Goal: Check status: Check status

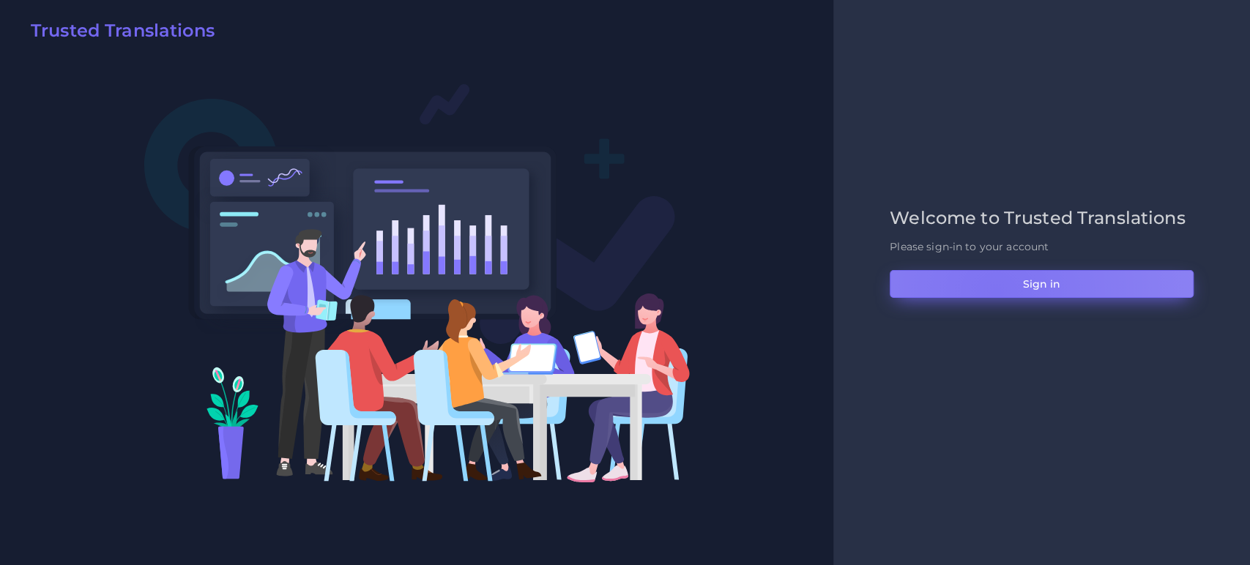
click at [996, 292] on button "Sign in" at bounding box center [1042, 284] width 304 height 28
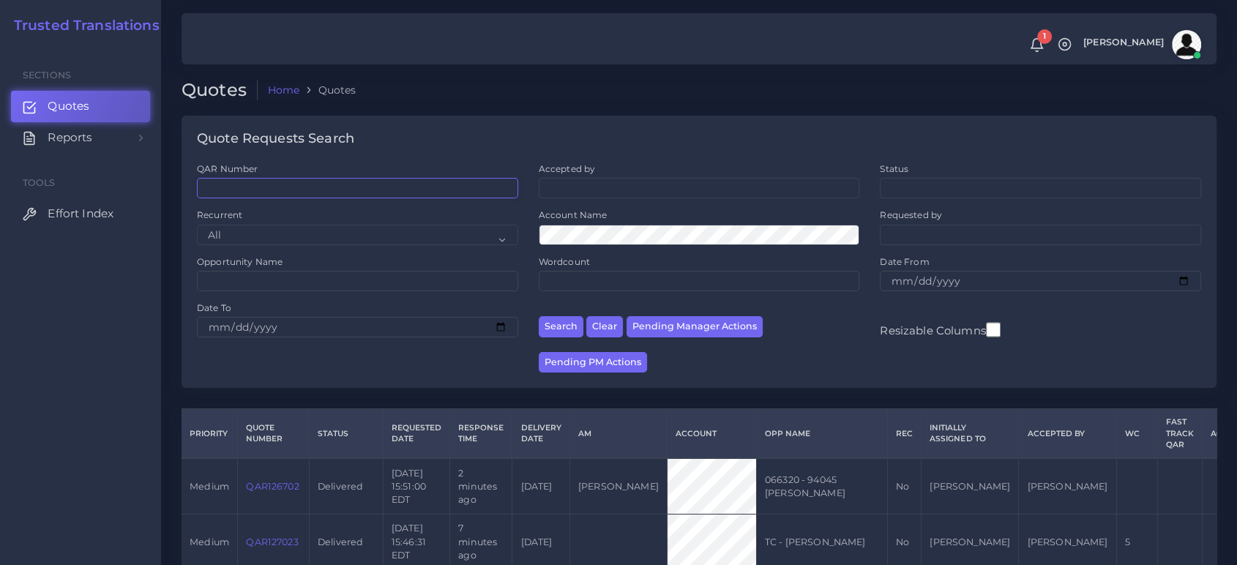
click at [252, 180] on input "QAR Number" at bounding box center [357, 188] width 321 height 21
paste input "QAR124689"
type input "QAR124689"
click at [539, 316] on button "Search" at bounding box center [561, 326] width 45 height 21
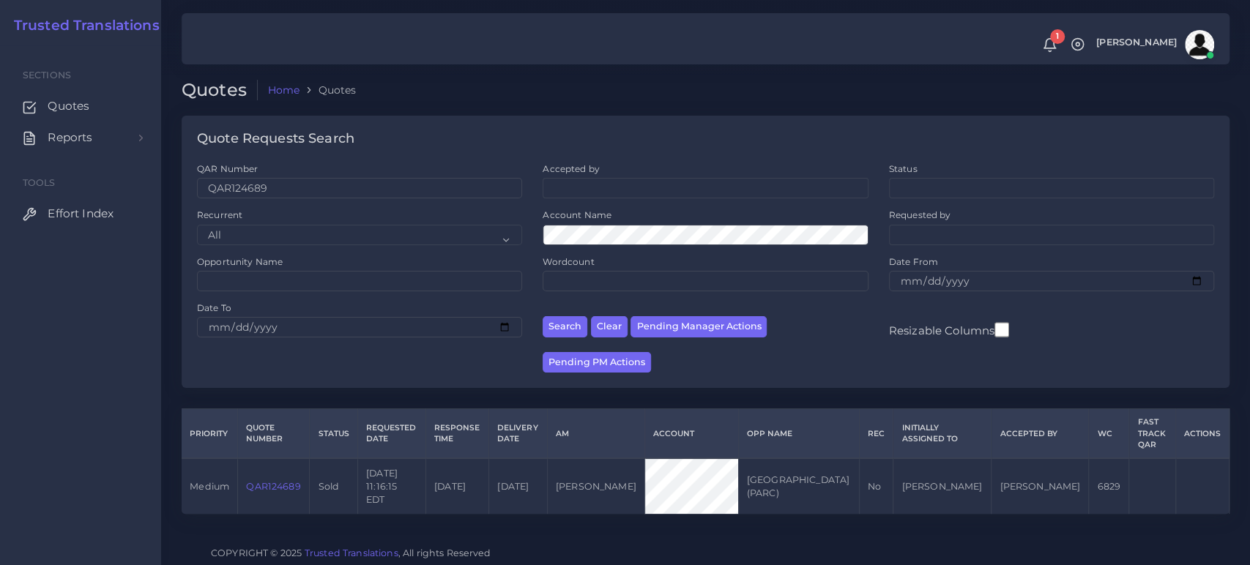
click at [269, 481] on link "QAR124689" at bounding box center [273, 486] width 54 height 11
